Goal: Contribute content: Contribute content

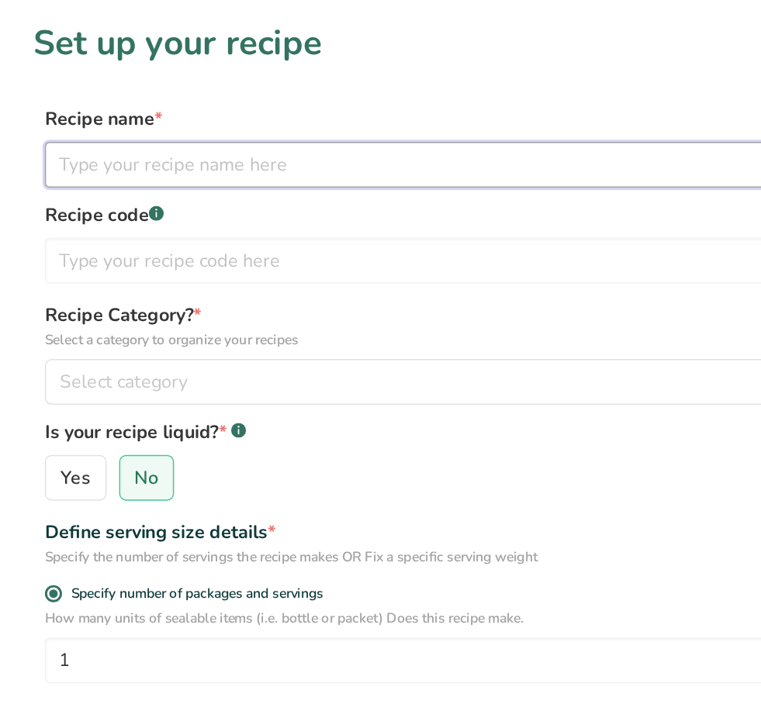
click at [269, 99] on input "text" at bounding box center [381, 112] width 696 height 31
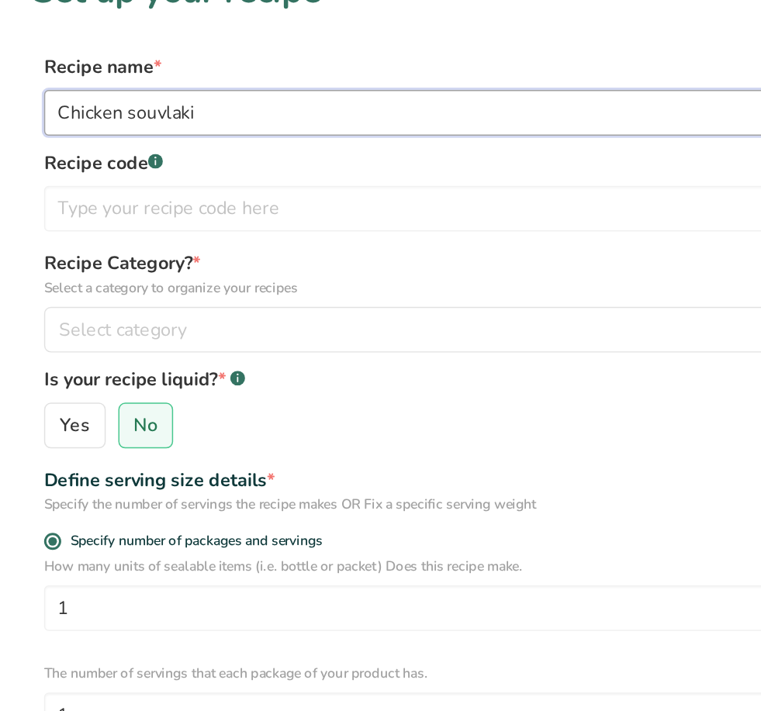
type input "Chicken souvlaki"
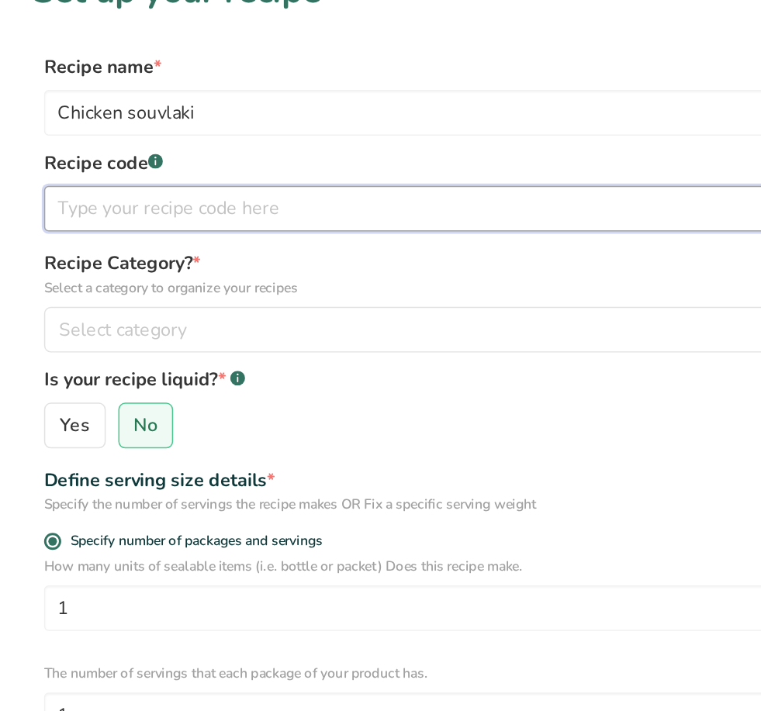
click at [271, 162] on input "text" at bounding box center [381, 177] width 696 height 31
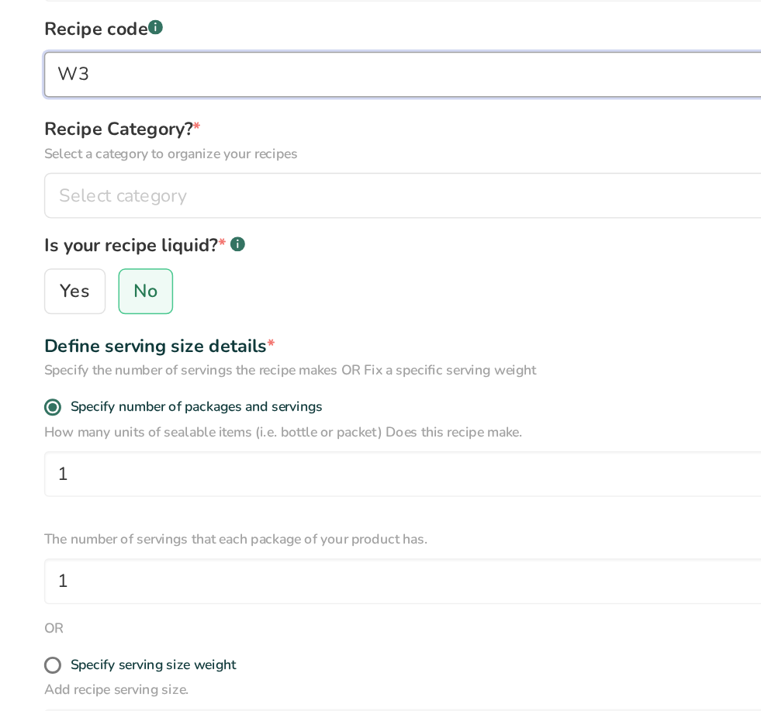
type input "W3"
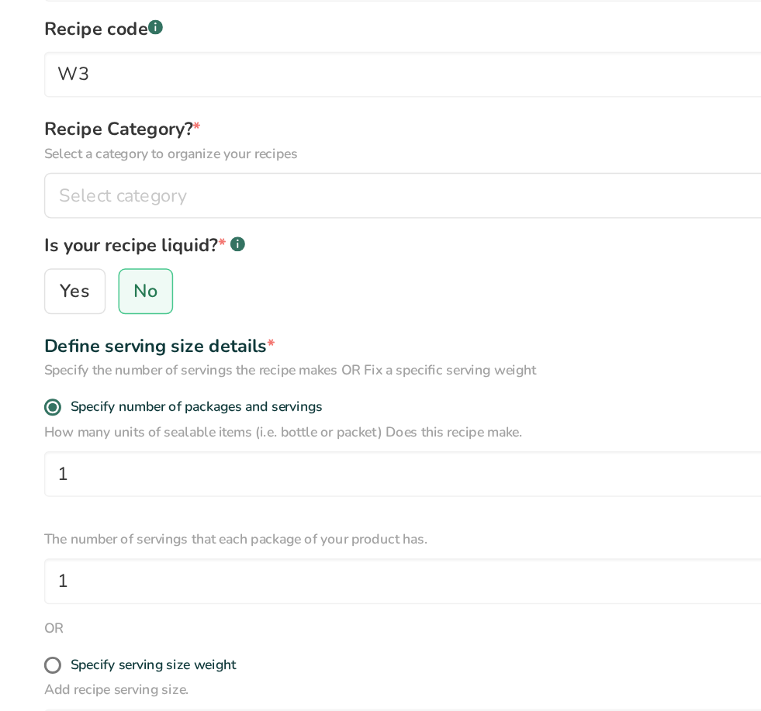
click at [162, 251] on div "Select category" at bounding box center [376, 260] width 666 height 19
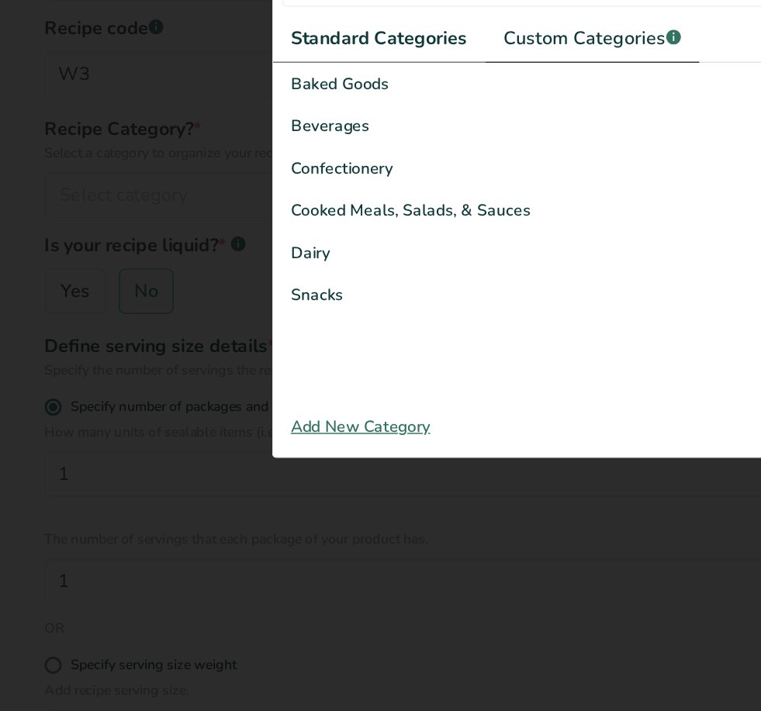
click at [420, 144] on span "Custom Categories .a-a{fill:#347362;}.b-a{fill:#fff;}" at bounding box center [404, 153] width 120 height 19
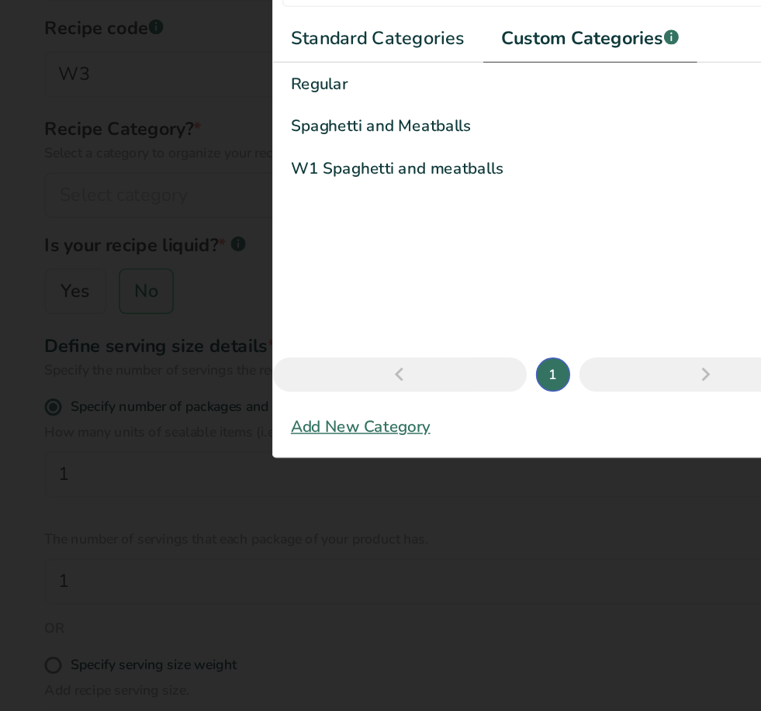
click at [243, 170] on div "Regular" at bounding box center [381, 184] width 386 height 29
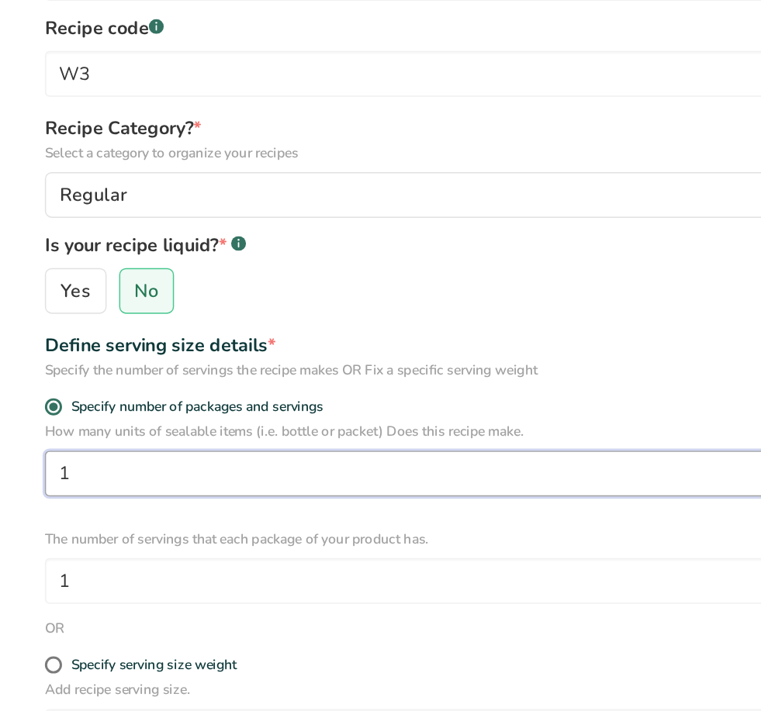
click at [173, 434] on input "1" at bounding box center [381, 449] width 696 height 31
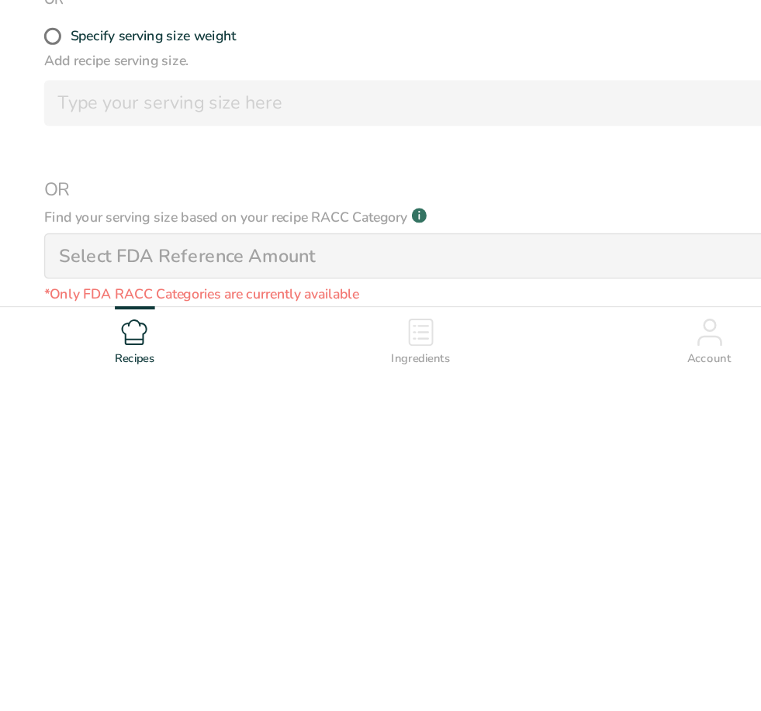
scroll to position [361, 0]
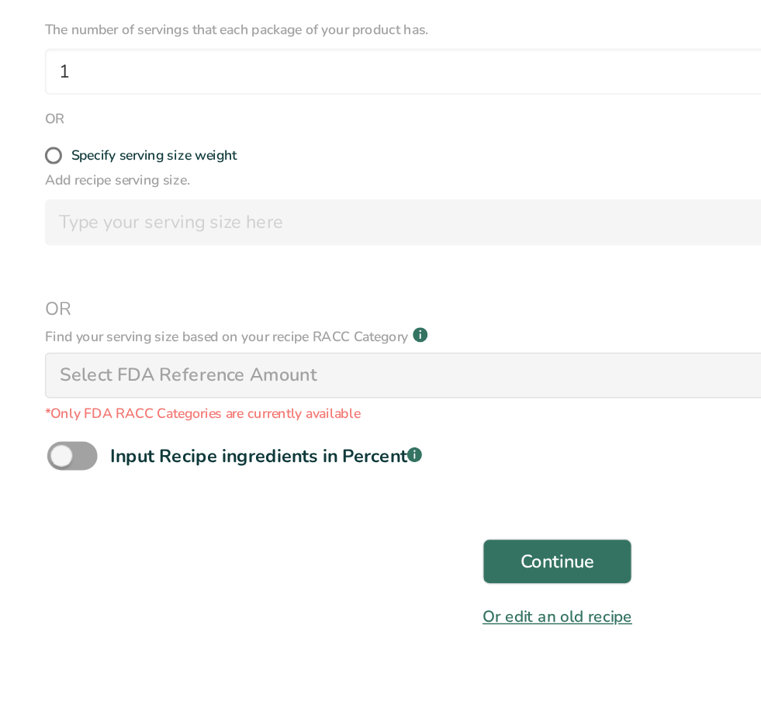
type input "10"
click at [378, 525] on span "Continue" at bounding box center [380, 534] width 50 height 19
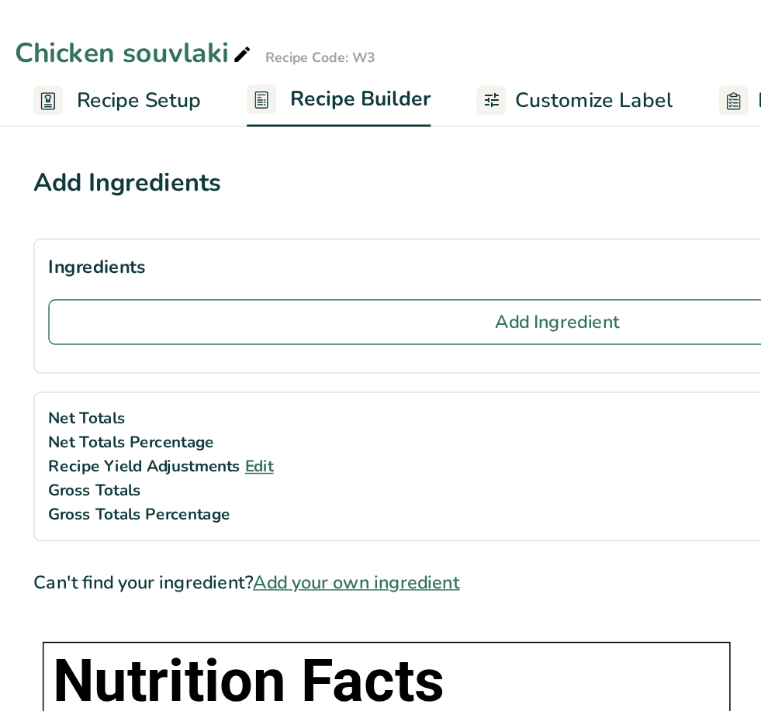
click at [398, 199] on section "Ingredients Add Ingredient" at bounding box center [380, 208] width 711 height 92
click at [397, 199] on section "Ingredients Add Ingredient" at bounding box center [380, 208] width 711 height 92
click at [413, 225] on span "Add Ingredient" at bounding box center [380, 218] width 85 height 19
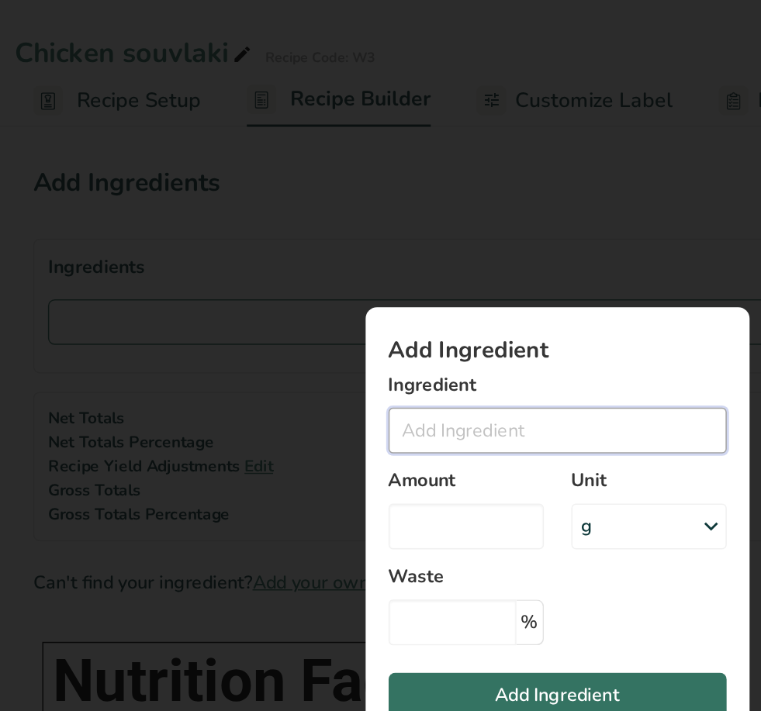
click at [358, 296] on input "Add ingredient modal" at bounding box center [381, 292] width 230 height 31
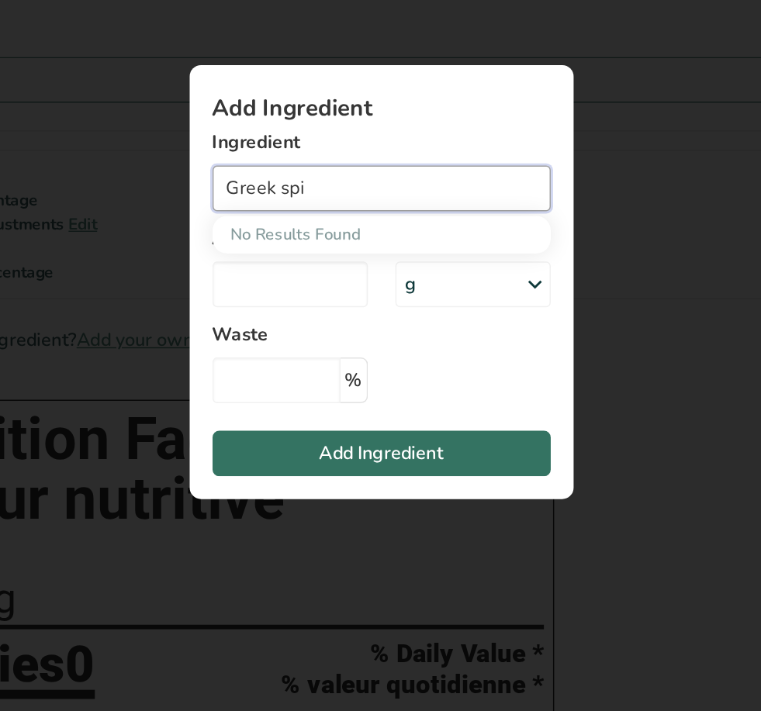
type input "Greek spi"
click at [244, 414] on div "Add ingredient modal" at bounding box center [380, 355] width 761 height 711
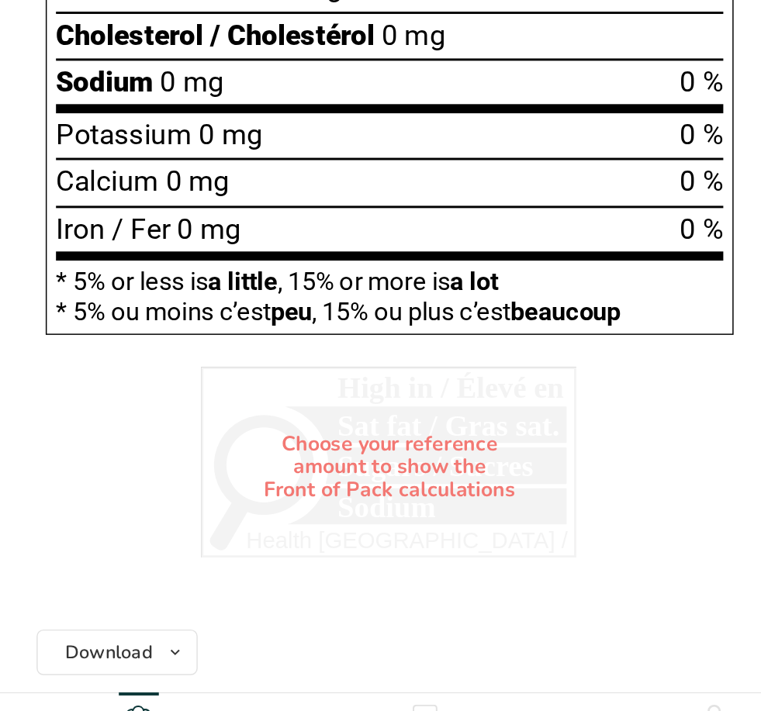
scroll to position [656, 0]
